Goal: Navigation & Orientation: Understand site structure

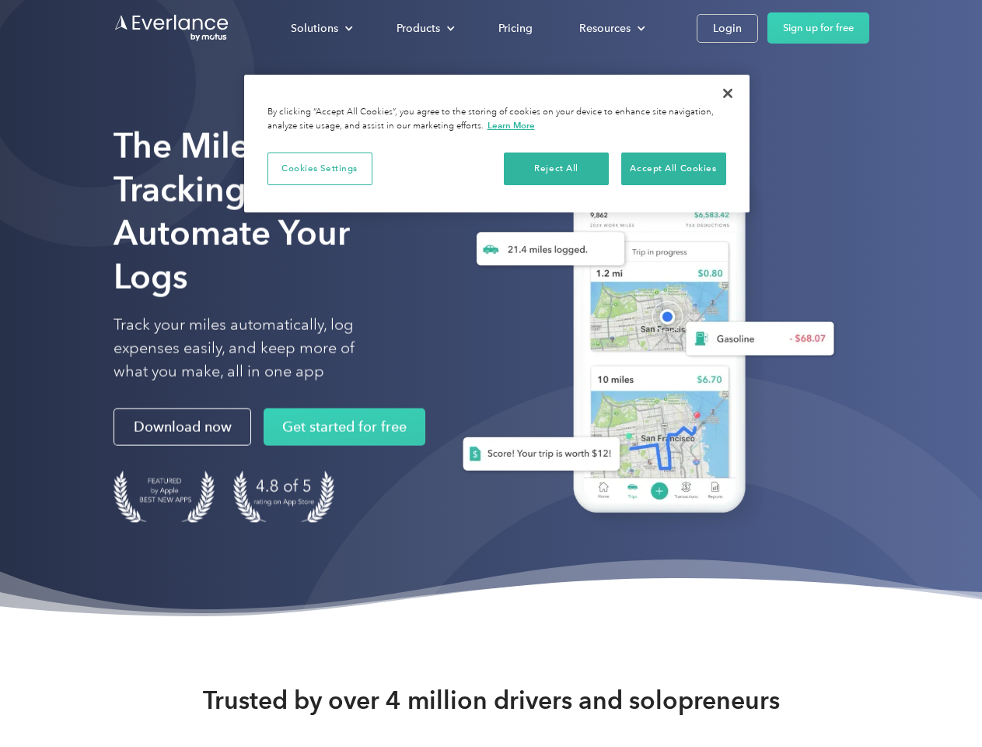
click at [321, 28] on div "Solutions" at bounding box center [314, 28] width 47 height 19
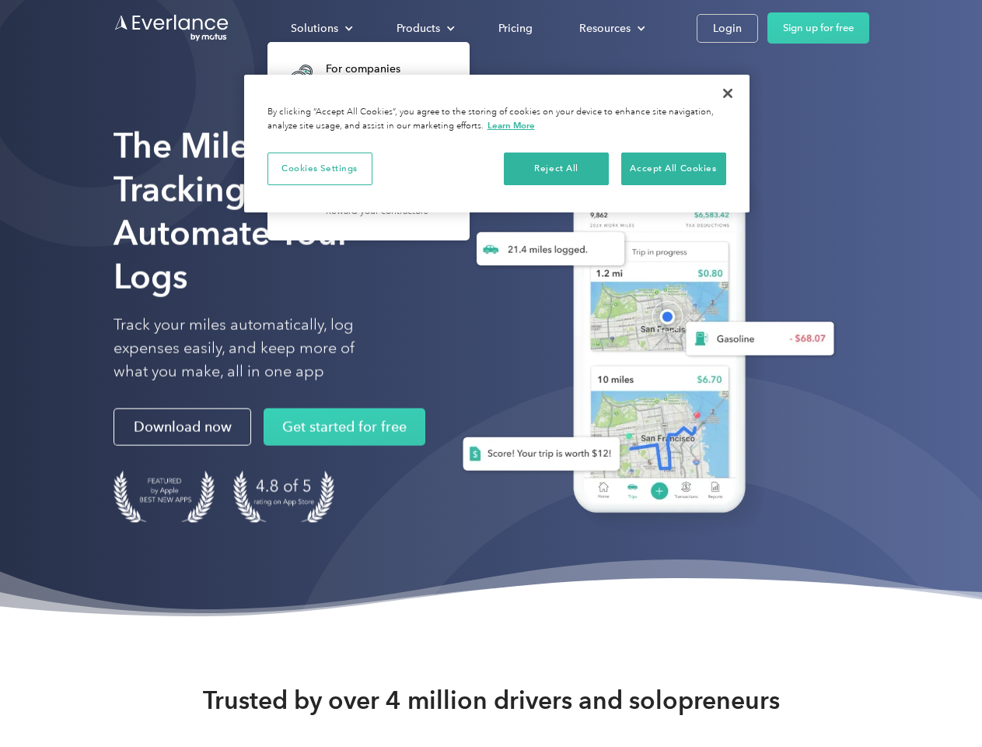
click at [424, 28] on div "Products" at bounding box center [419, 28] width 44 height 19
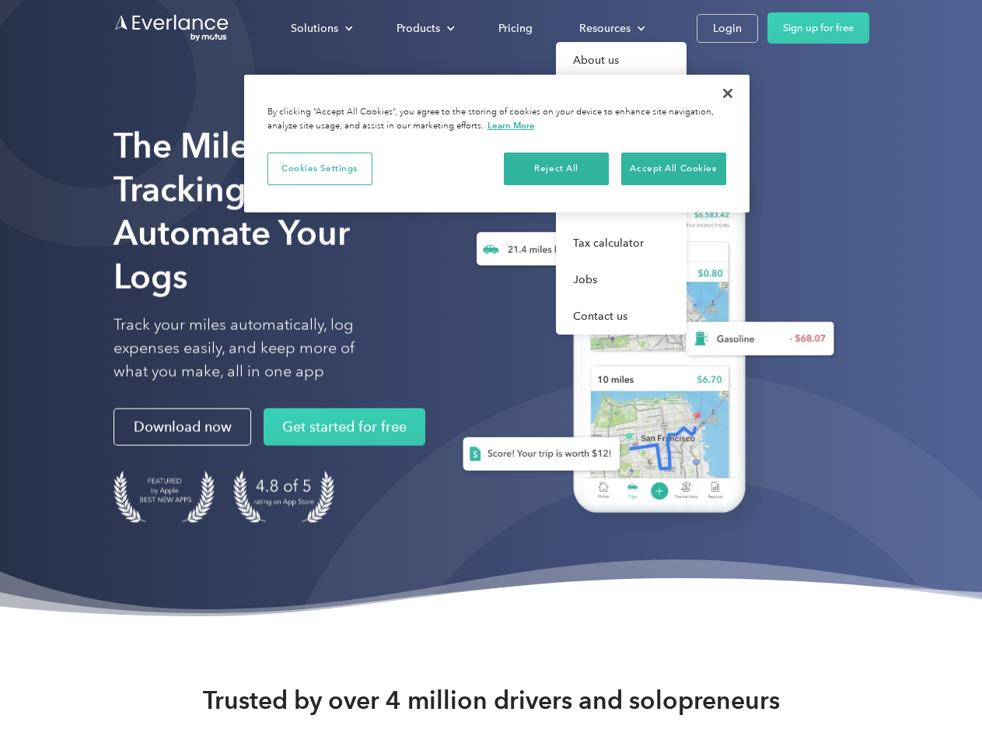
click at [611, 28] on div "Resources" at bounding box center [605, 28] width 51 height 19
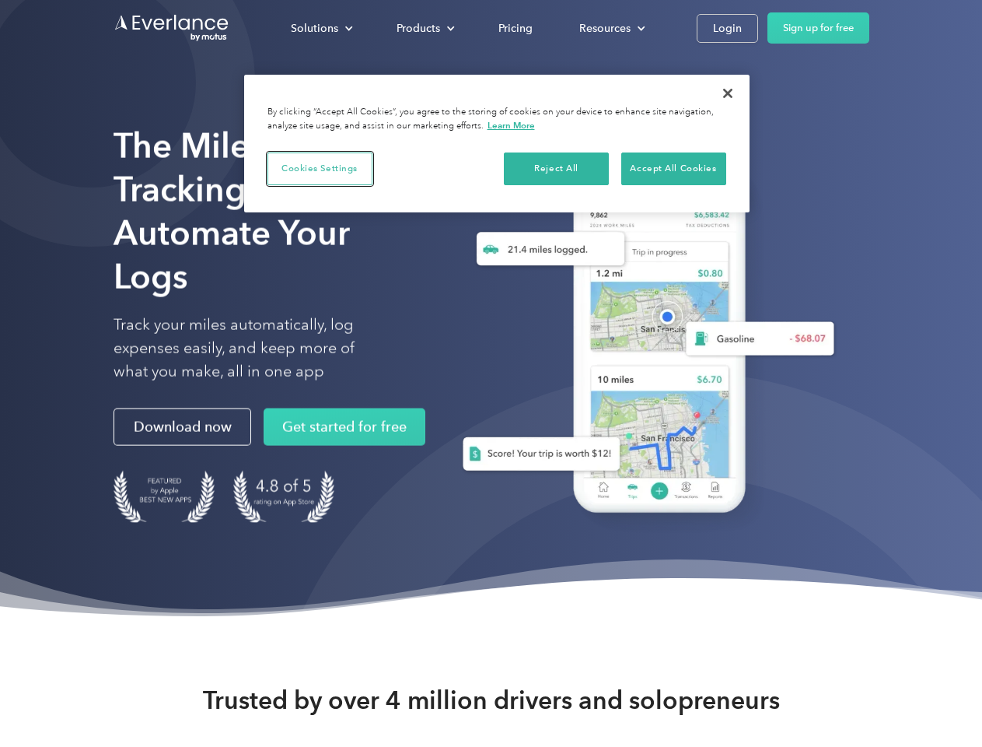
click at [320, 168] on button "Cookies Settings" at bounding box center [320, 168] width 105 height 33
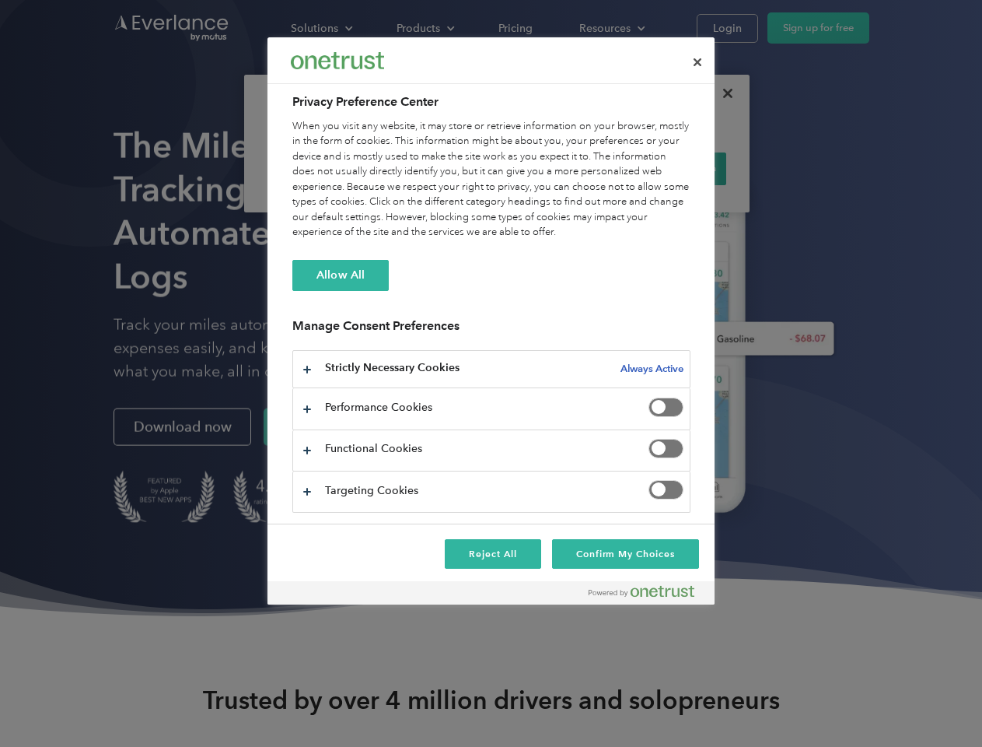
click at [557, 168] on div "When you visit any website, it may store or retrieve information on your browse…" at bounding box center [491, 179] width 398 height 121
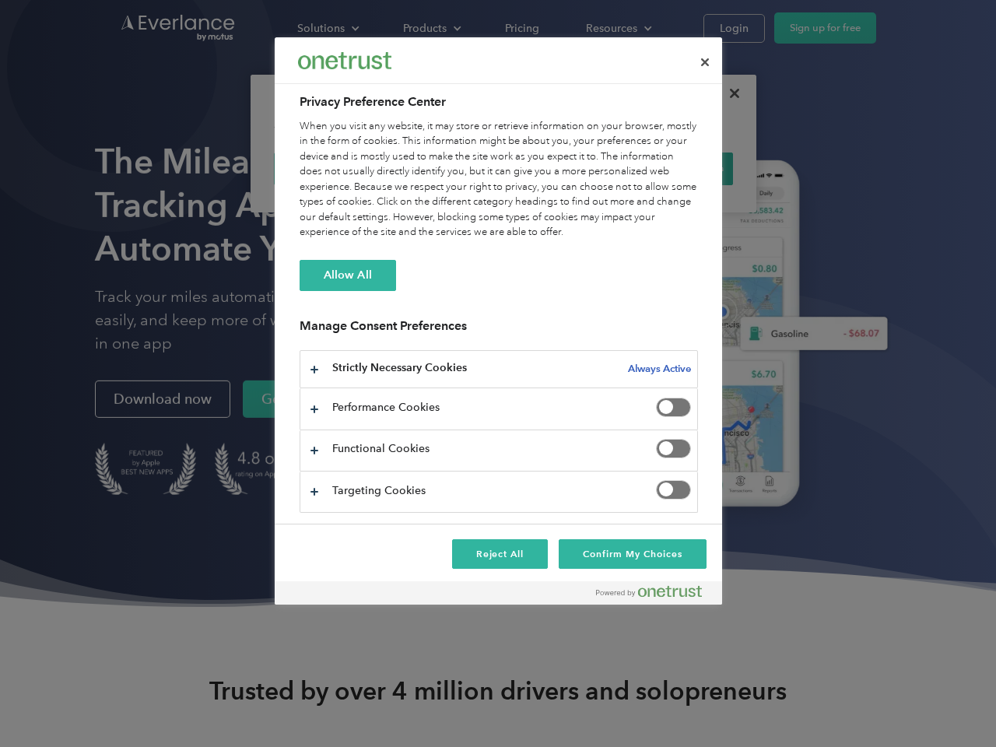
click at [674, 168] on div "When you visit any website, it may store or retrieve information on your browse…" at bounding box center [498, 179] width 398 height 121
click at [728, 93] on div at bounding box center [498, 373] width 996 height 747
